Goal: Task Accomplishment & Management: Use online tool/utility

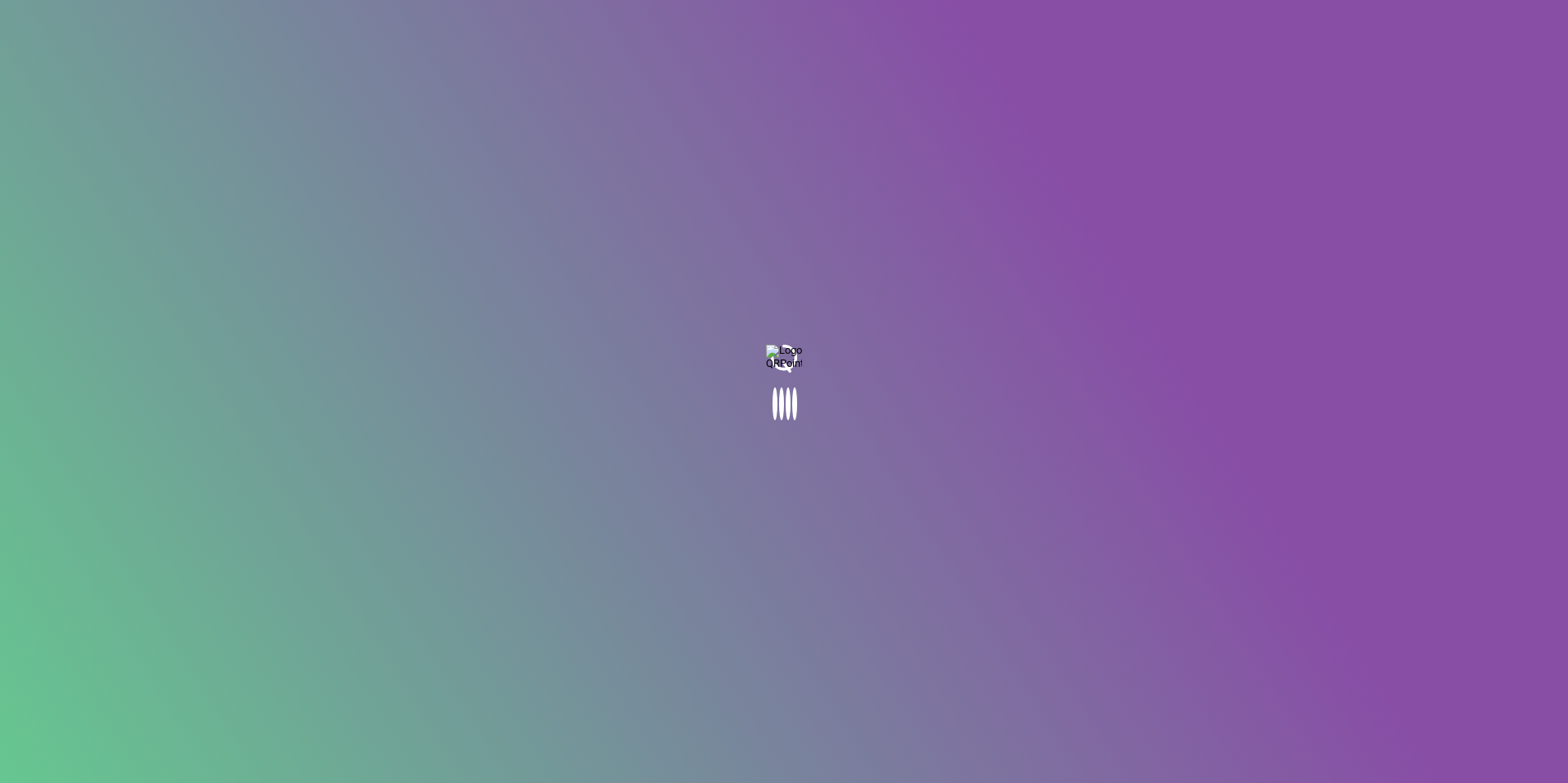
click at [908, 518] on body at bounding box center [784, 391] width 1568 height 783
click at [288, 136] on body at bounding box center [784, 391] width 1568 height 783
click at [1152, 558] on body at bounding box center [784, 391] width 1568 height 783
click at [766, 363] on body at bounding box center [784, 391] width 1568 height 783
drag, startPoint x: 762, startPoint y: 370, endPoint x: 762, endPoint y: 380, distance: 10.0
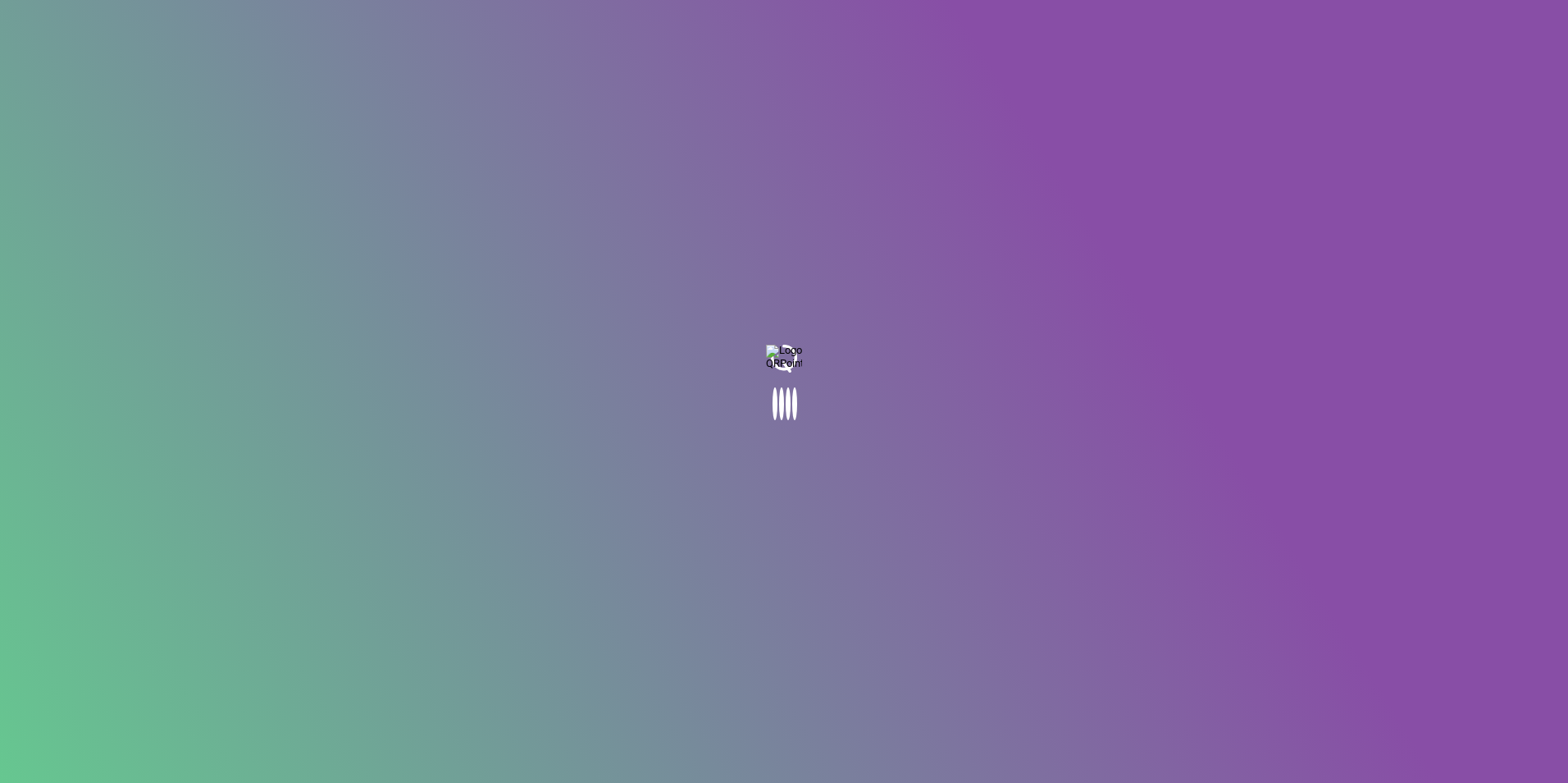
click at [761, 375] on body at bounding box center [784, 391] width 1568 height 783
drag, startPoint x: 770, startPoint y: 387, endPoint x: 762, endPoint y: 369, distance: 19.7
click at [768, 382] on body at bounding box center [784, 391] width 1568 height 783
click at [760, 430] on body at bounding box center [784, 391] width 1568 height 783
